Goal: Transaction & Acquisition: Purchase product/service

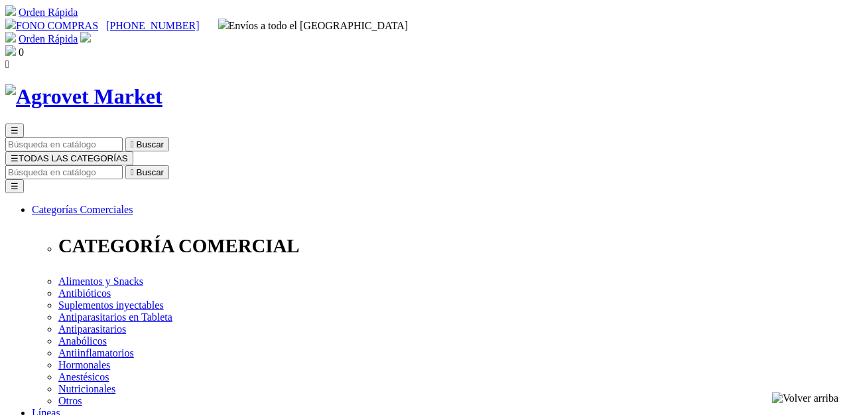
select select "0"
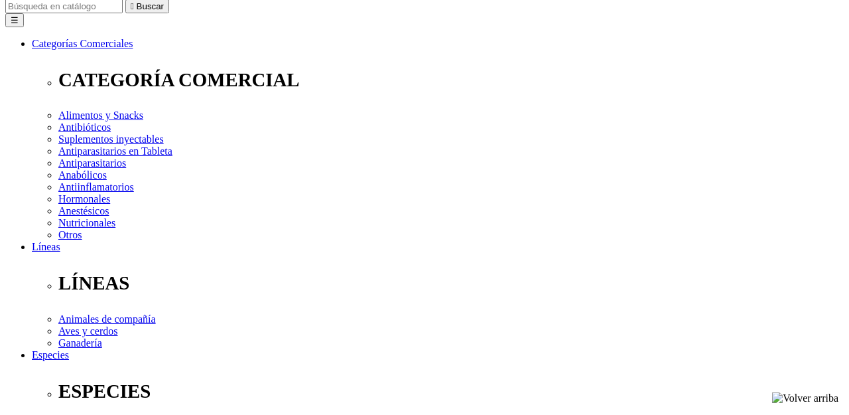
scroll to position [196, 0]
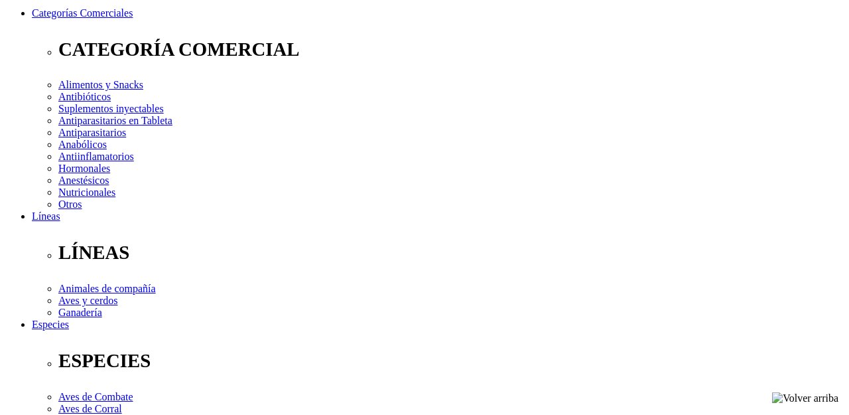
radio input "true"
select select "0"
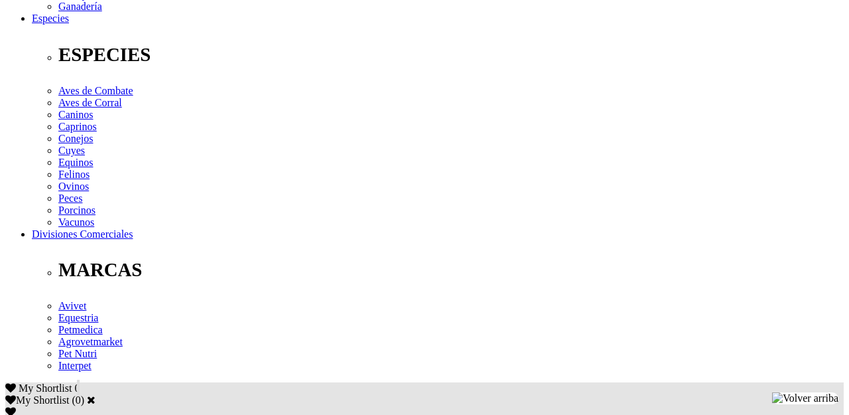
scroll to position [517, 0]
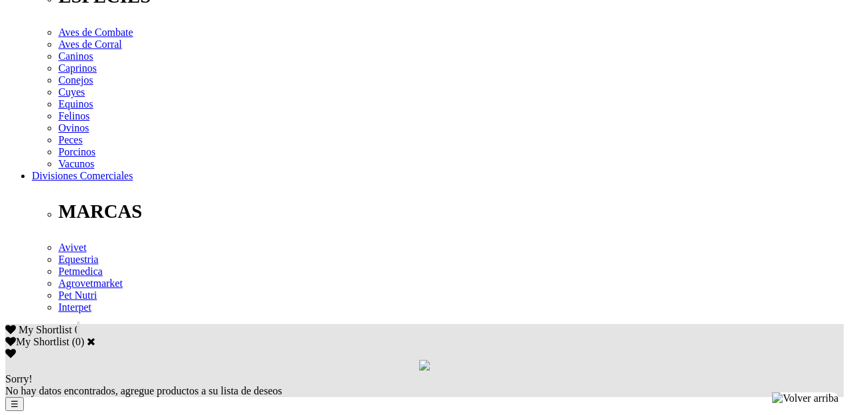
scroll to position [566, 0]
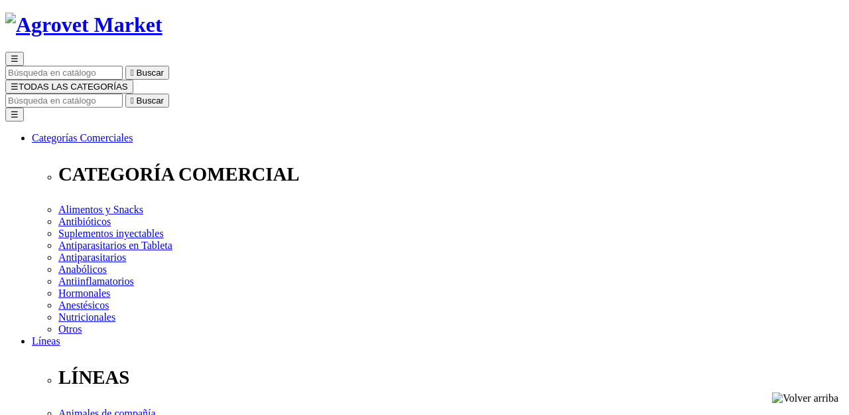
scroll to position [0, 0]
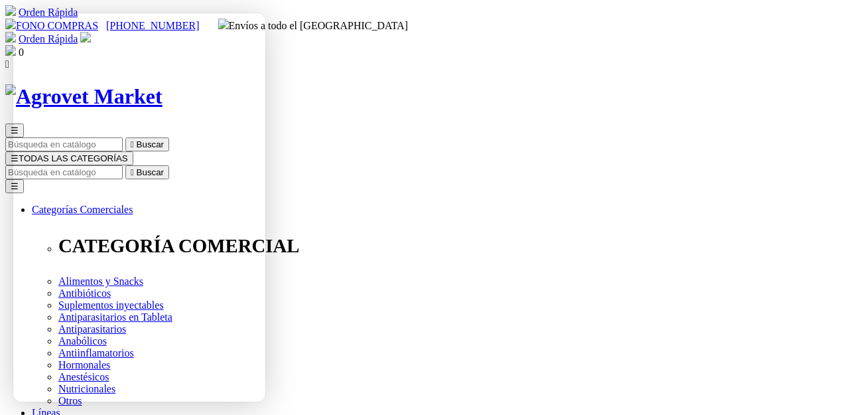
click at [779, 45] on div "0" at bounding box center [424, 51] width 838 height 13
click at [91, 32] on img at bounding box center [85, 37] width 11 height 11
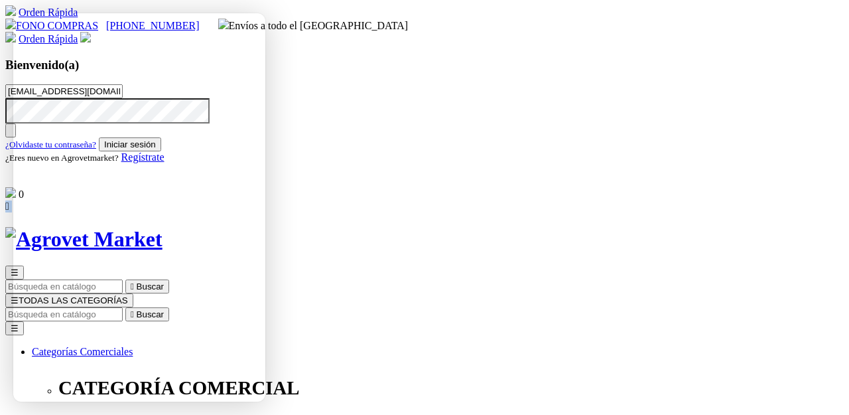
click at [161, 151] on button "Iniciar sesión" at bounding box center [130, 144] width 62 height 14
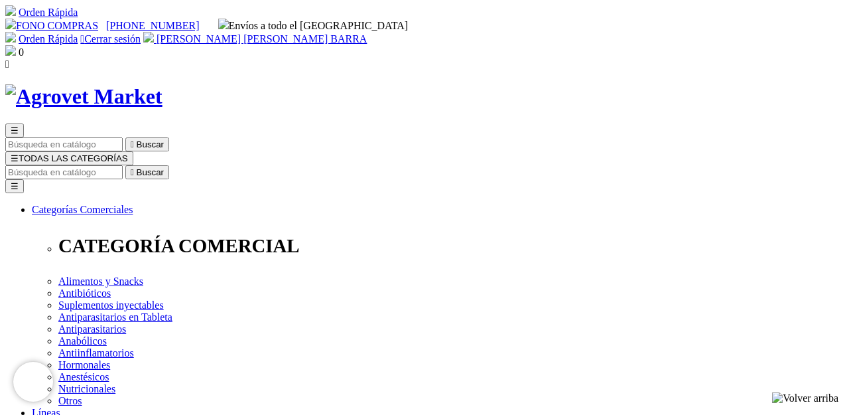
click at [78, 33] on link "Orden Rápida" at bounding box center [48, 38] width 59 height 11
click at [123, 165] on input "Buscar" at bounding box center [63, 172] width 117 height 14
type input "coloidex"
click at [401, 165] on button " Buscar" at bounding box center [423, 172] width 44 height 14
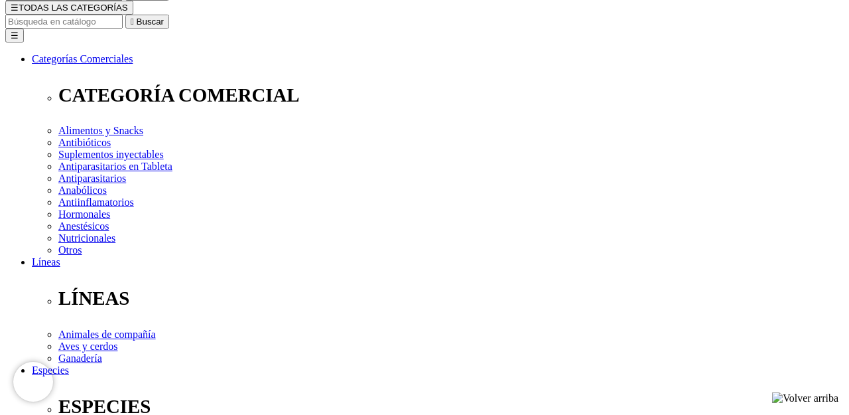
scroll to position [157, 0]
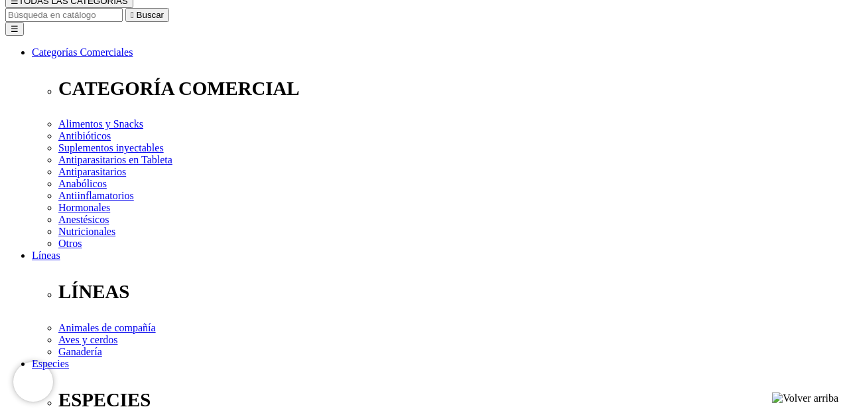
select select "3"
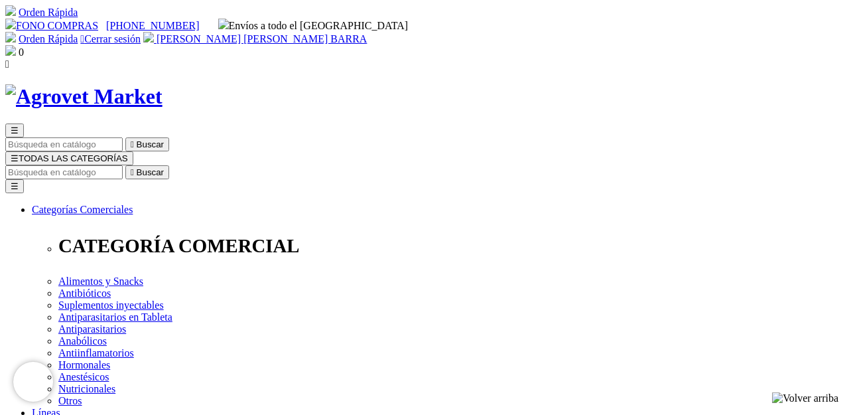
select select "3"
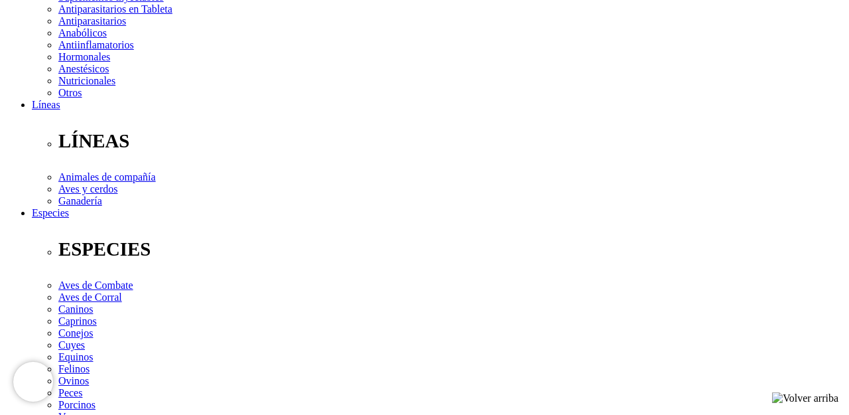
scroll to position [308, 0]
select select "3"
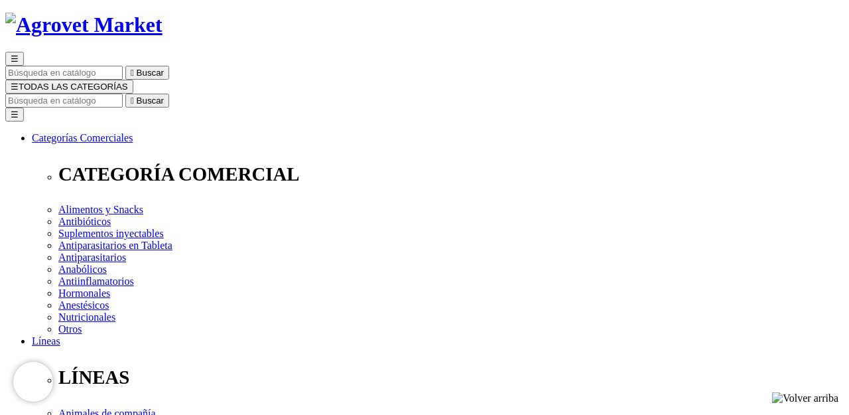
scroll to position [73, 0]
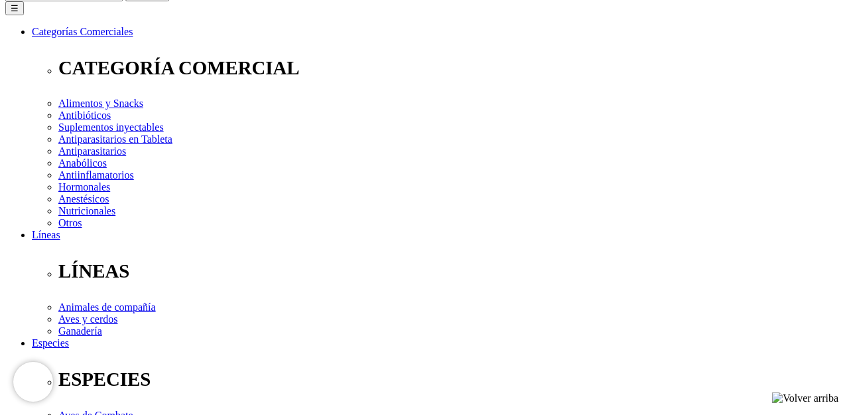
scroll to position [178, 0]
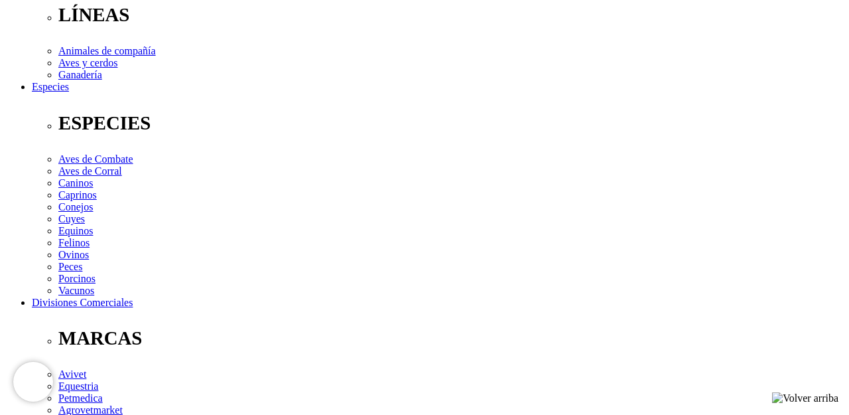
scroll to position [436, 0]
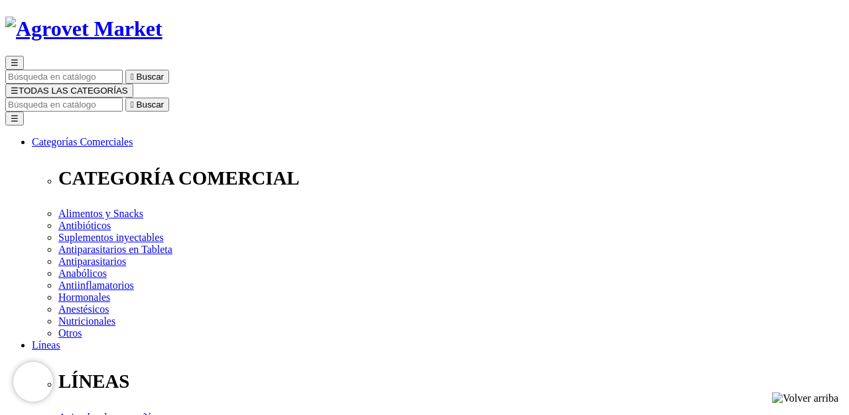
scroll to position [134, 0]
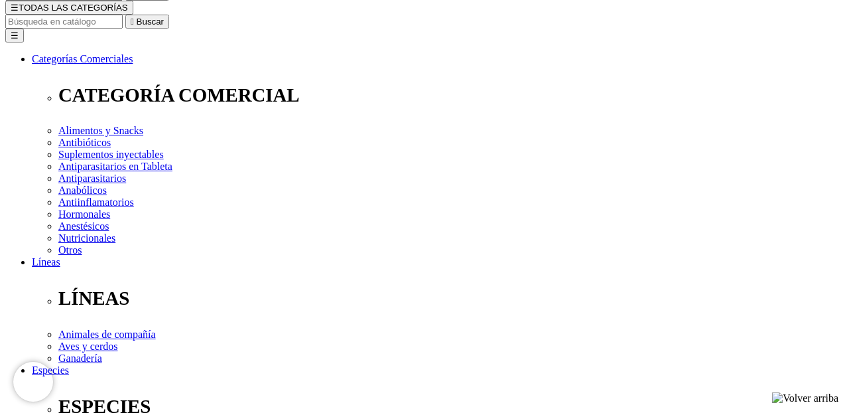
scroll to position [130, 0]
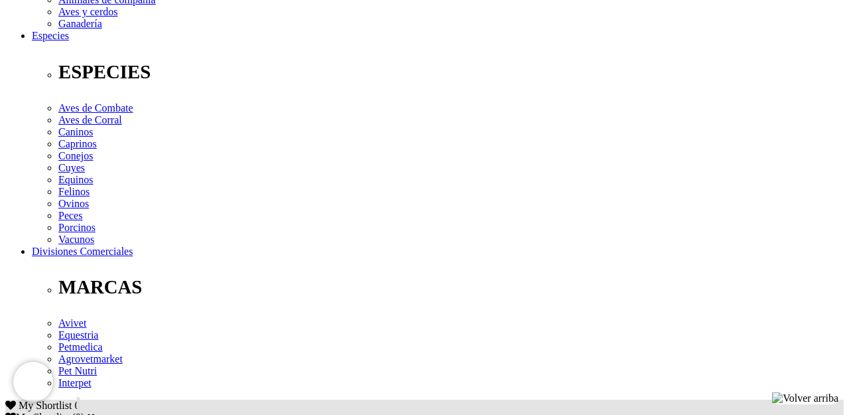
scroll to position [448, 0]
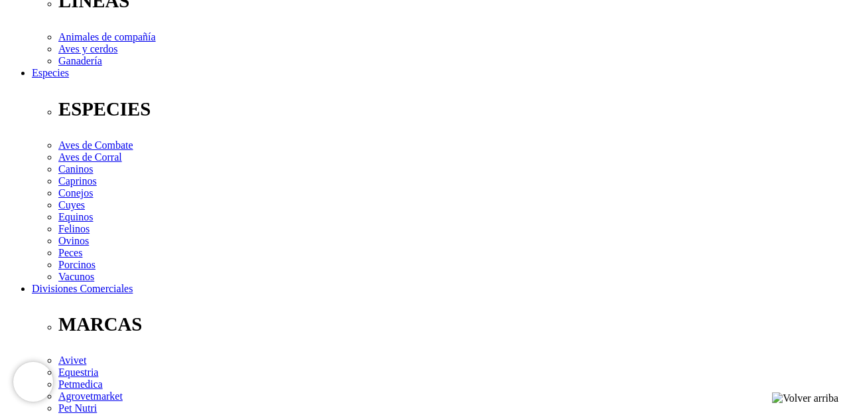
checkbox input "true"
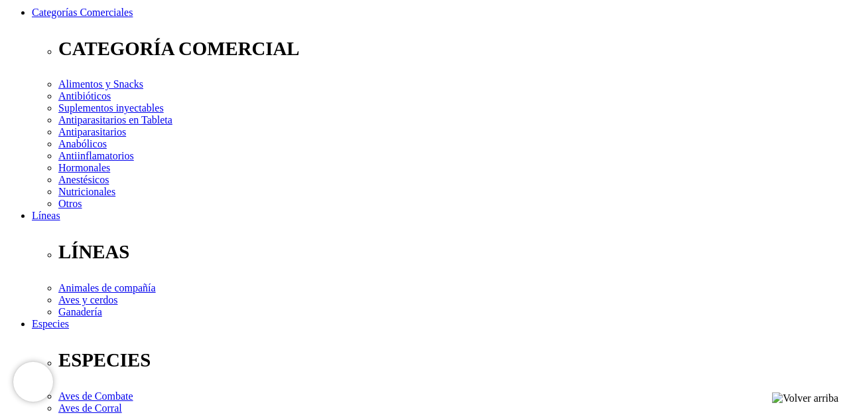
scroll to position [179, 0]
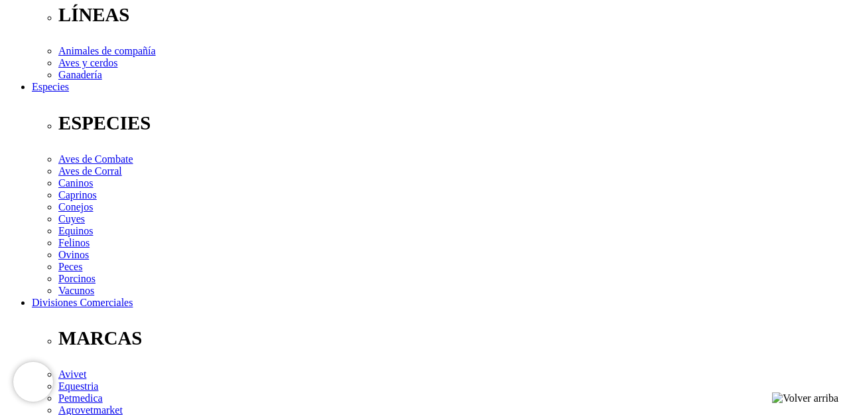
scroll to position [522, 0]
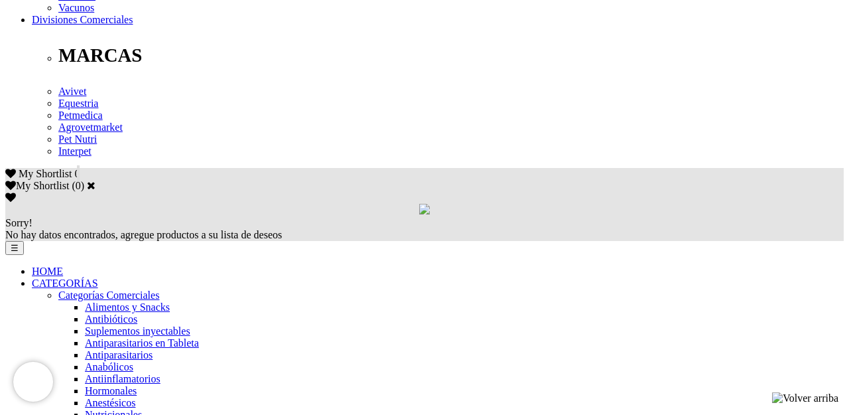
scroll to position [717, 0]
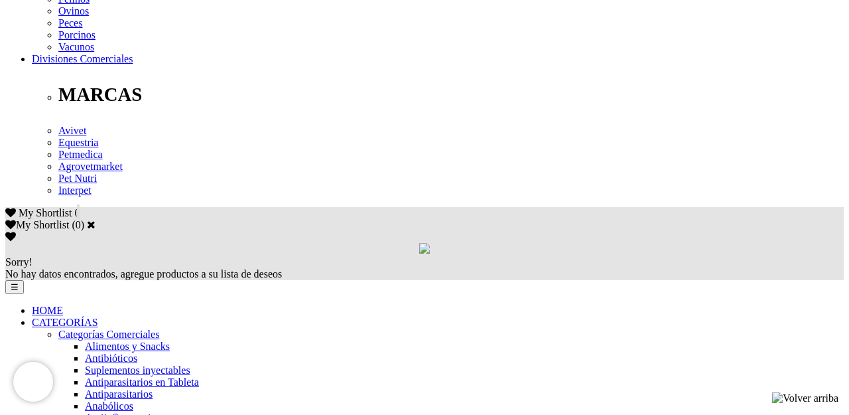
scroll to position [693, 0]
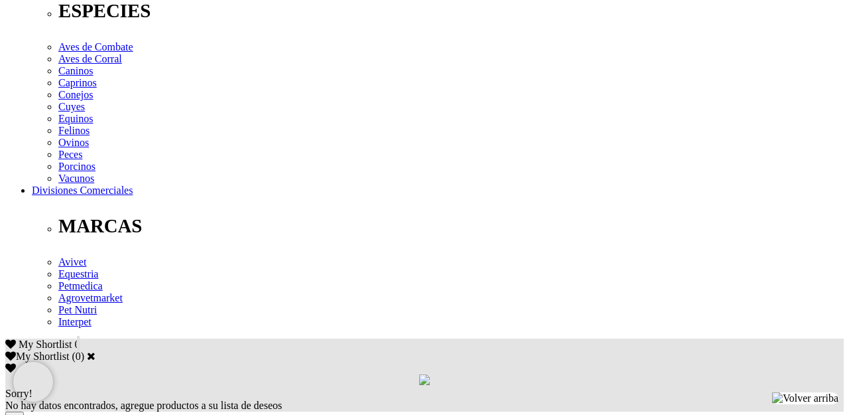
scroll to position [553, 0]
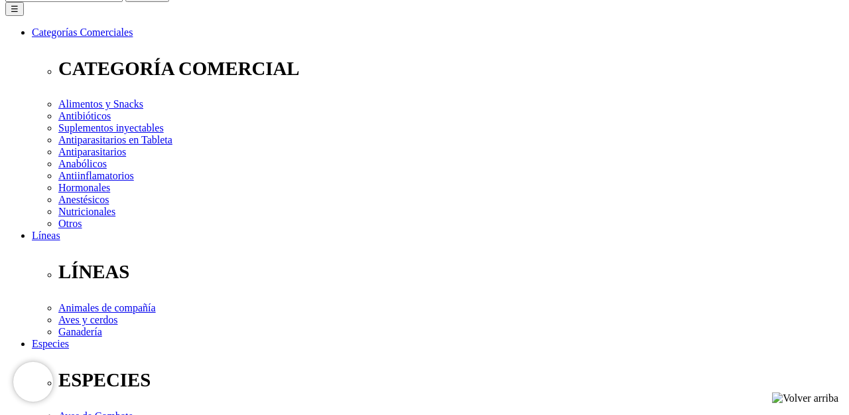
scroll to position [194, 0]
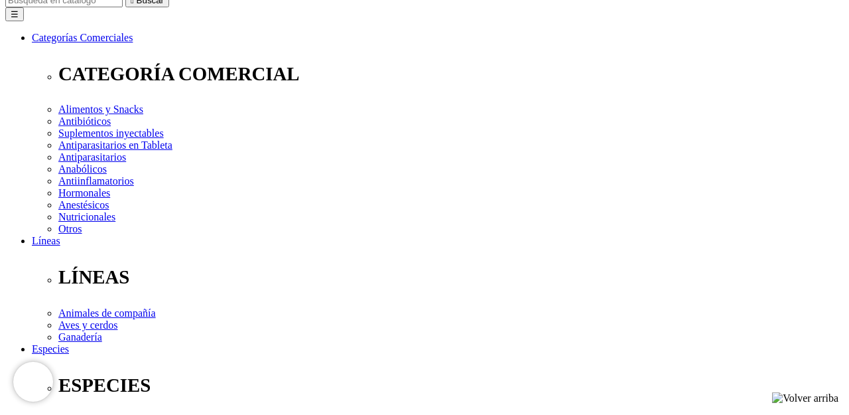
scroll to position [180, 0]
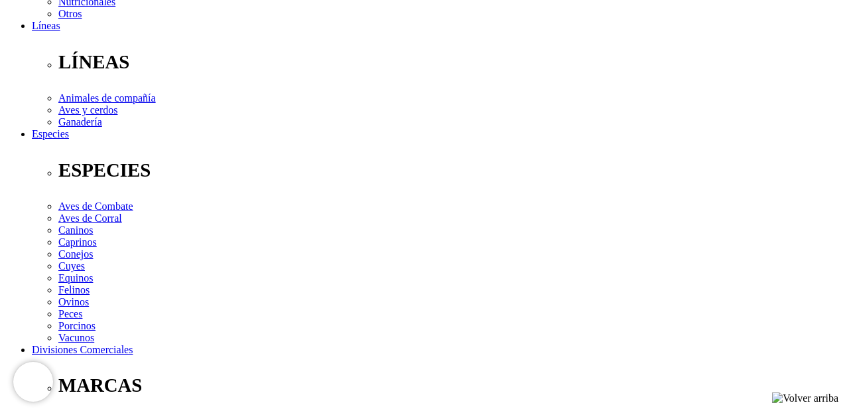
scroll to position [514, 0]
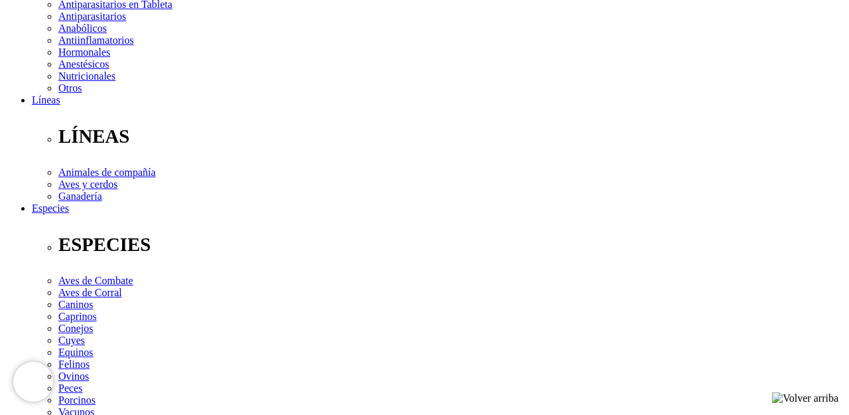
scroll to position [287, 0]
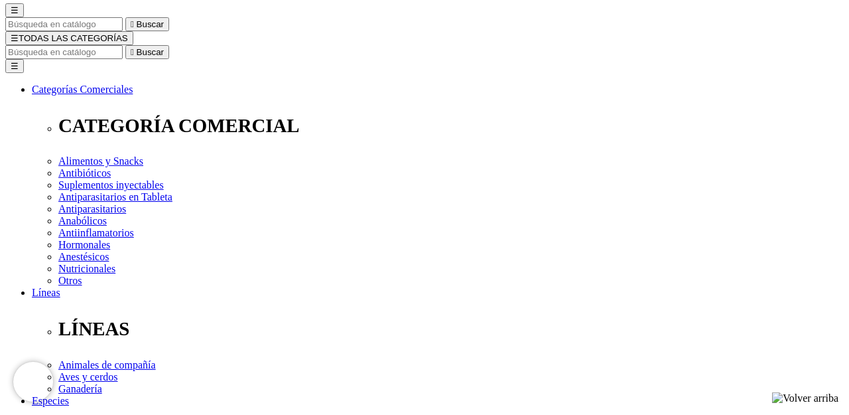
scroll to position [90, 0]
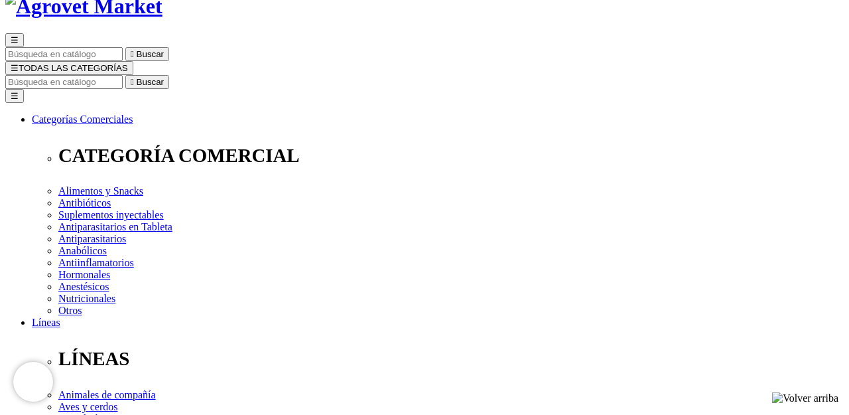
select select "87"
select select "86"
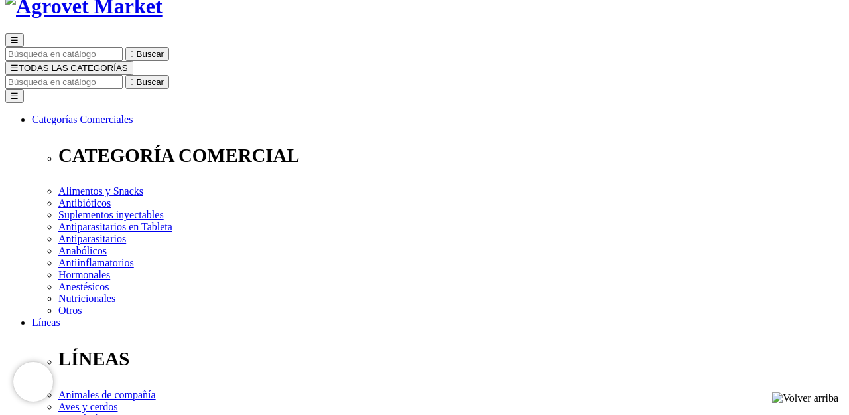
select select "87"
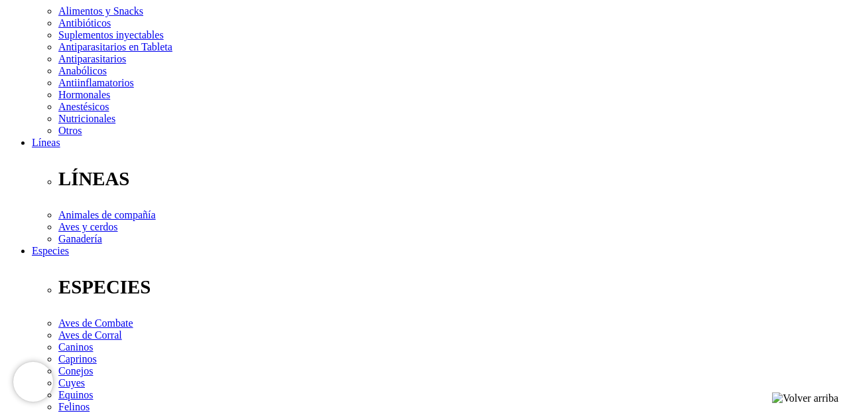
scroll to position [269, 0]
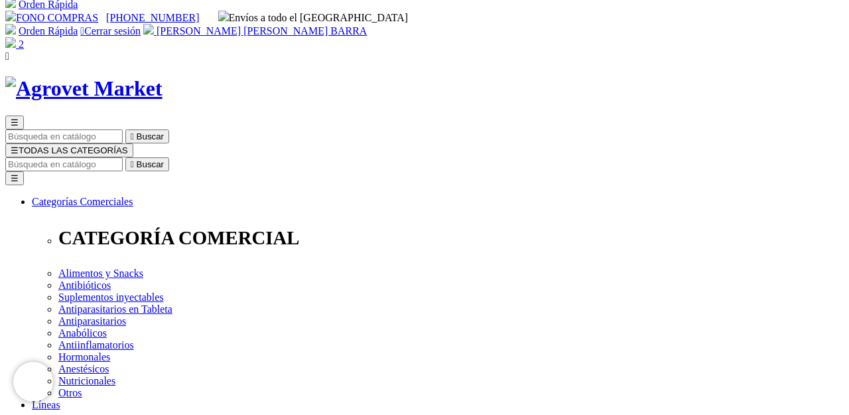
scroll to position [0, 0]
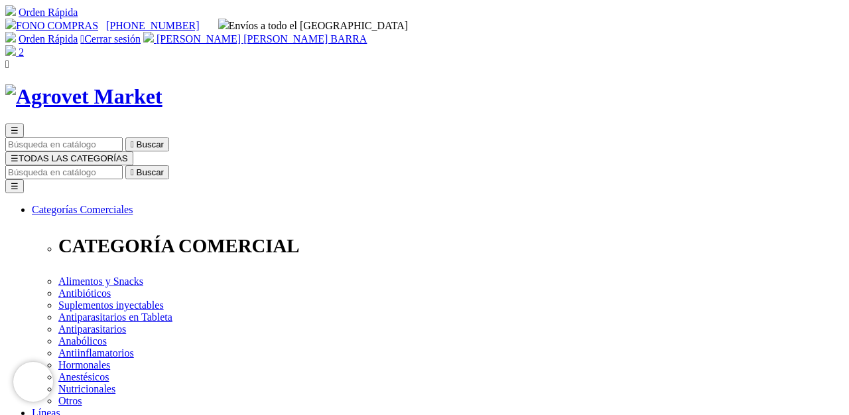
select select "87"
click at [16, 45] on img at bounding box center [10, 50] width 11 height 11
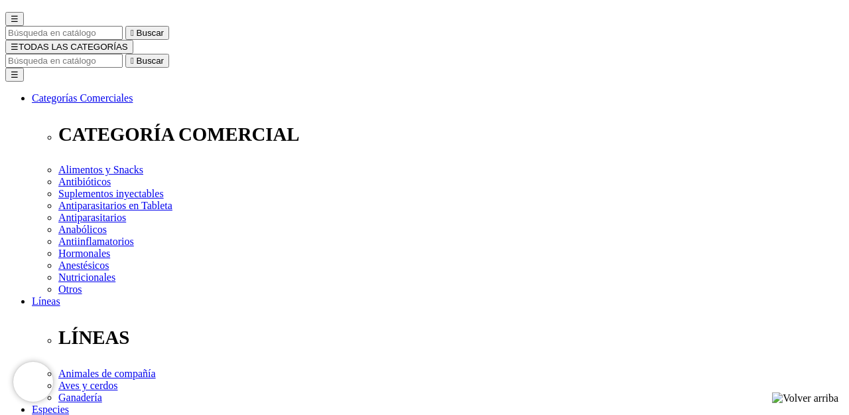
scroll to position [116, 0]
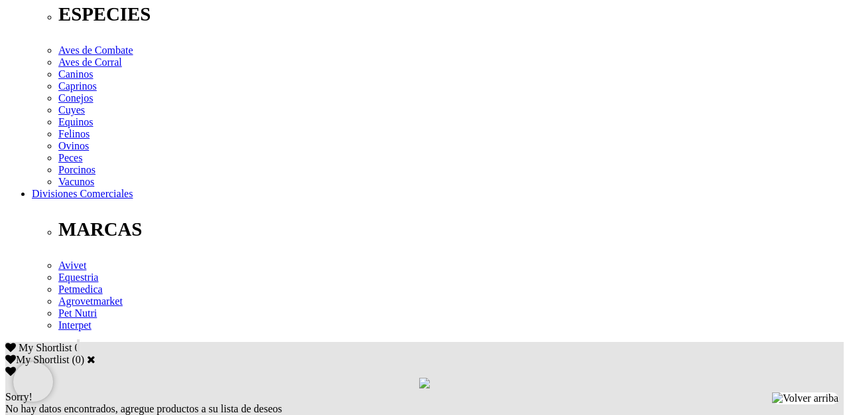
scroll to position [546, 0]
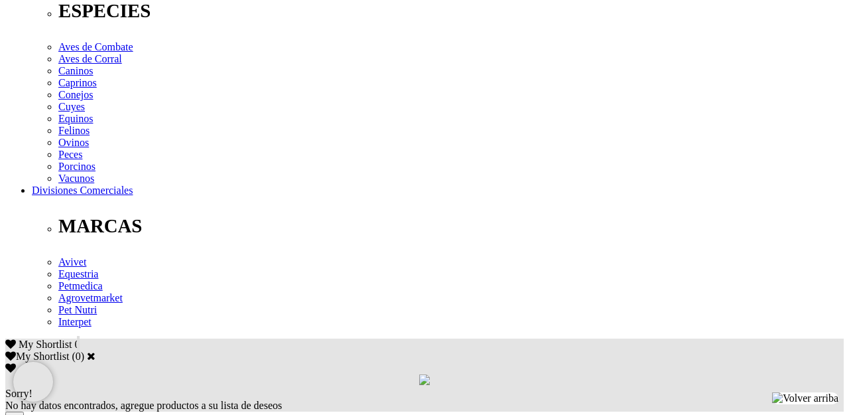
drag, startPoint x: 181, startPoint y: 119, endPoint x: 684, endPoint y: 8, distance: 514.8
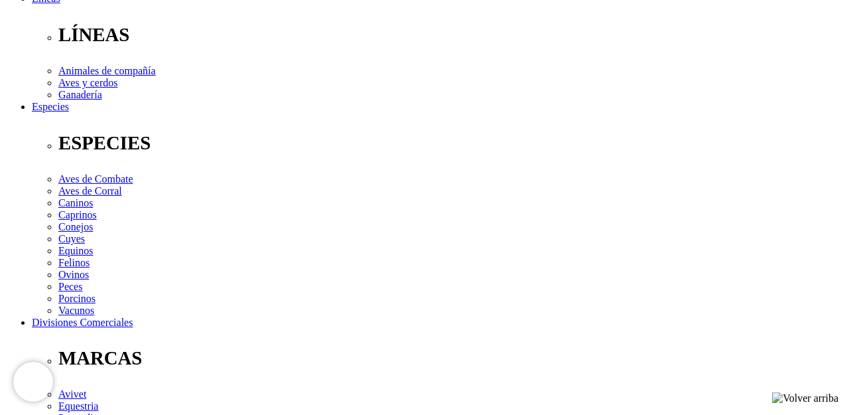
scroll to position [412, 0]
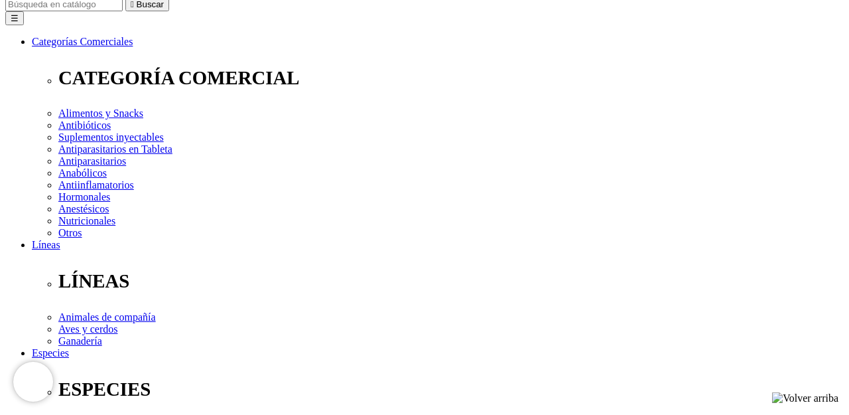
scroll to position [180, 0]
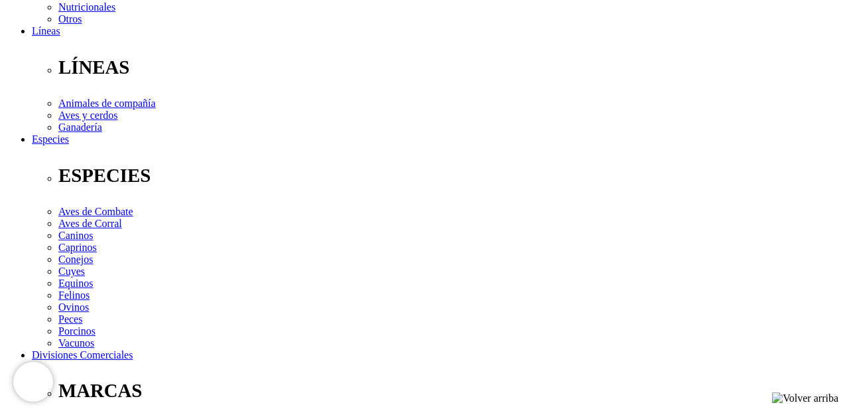
scroll to position [406, 0]
